Goal: Find specific page/section

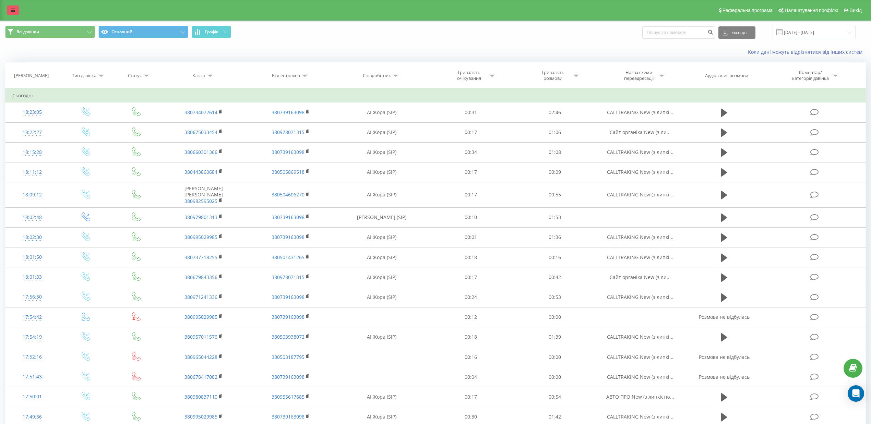
click at [12, 15] on link at bounding box center [13, 10] width 12 height 10
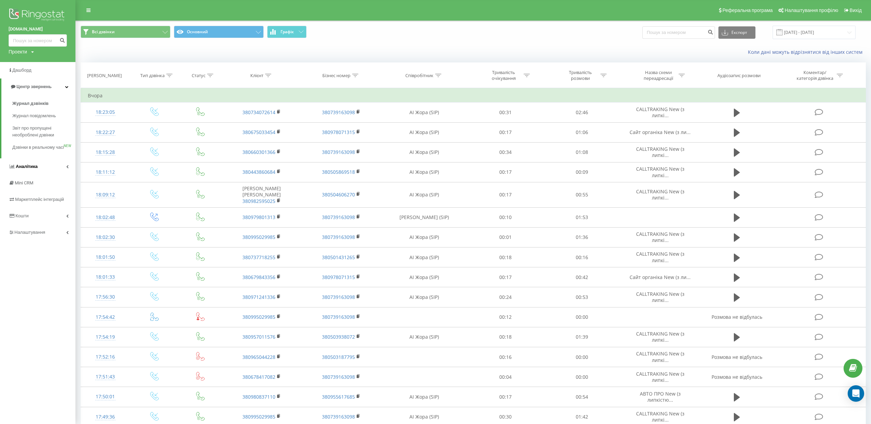
click at [46, 171] on link "Аналiтика" at bounding box center [37, 166] width 75 height 16
click at [36, 140] on link "Звіти Looker Studio" at bounding box center [43, 145] width 63 height 12
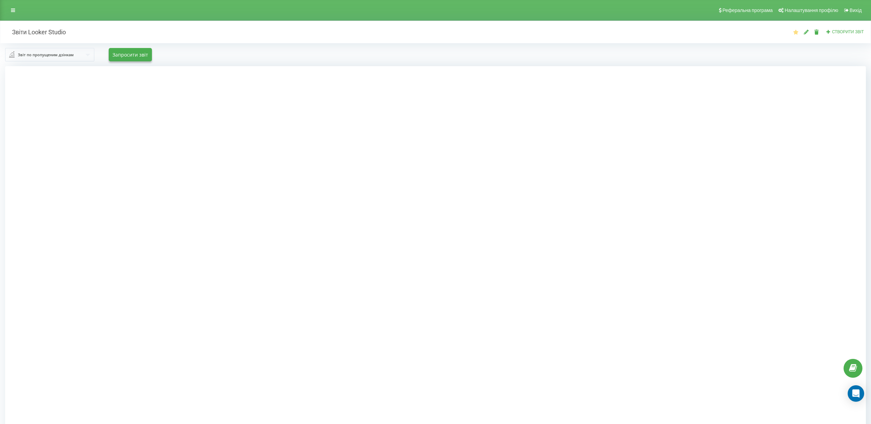
click at [63, 58] on div "Звіт по пропущеним дзінкам" at bounding box center [46, 55] width 56 height 8
click at [65, 99] on span "Звіт по вхідним дзвінкам" at bounding box center [42, 98] width 50 height 6
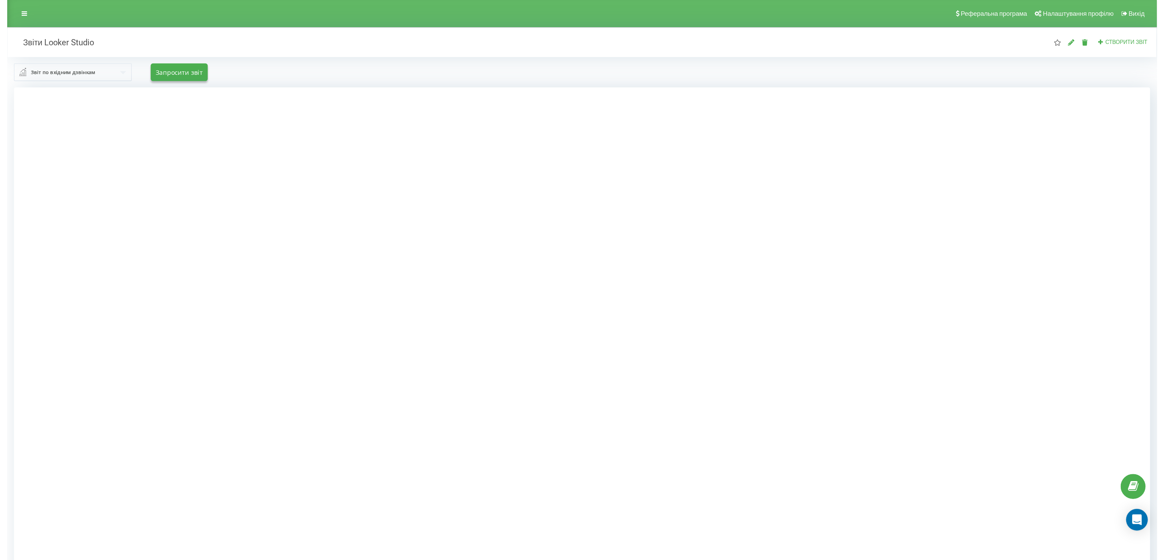
scroll to position [71, 0]
